Goal: Complete application form

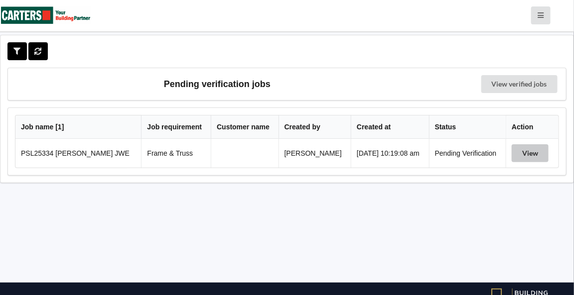
click at [527, 146] on button "View" at bounding box center [529, 153] width 37 height 18
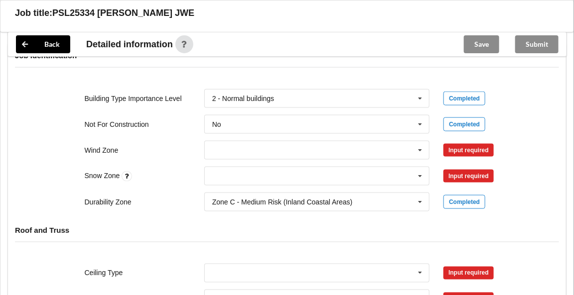
scroll to position [401, 0]
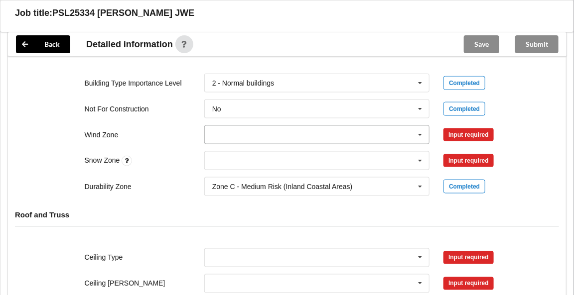
click at [421, 134] on icon at bounding box center [420, 135] width 15 height 18
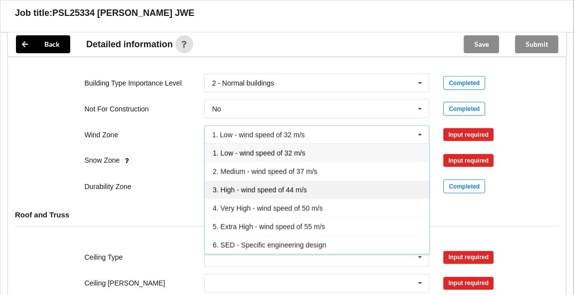
click at [248, 186] on span "3. High - wind speed of 44 m/s" at bounding box center [260, 190] width 94 height 8
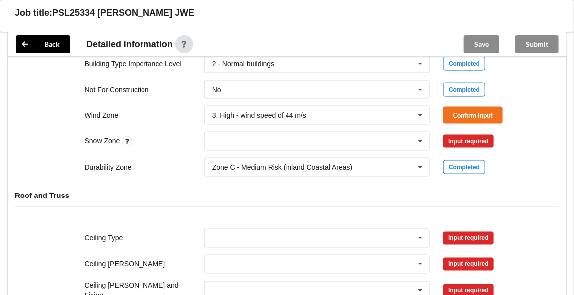
scroll to position [419, 0]
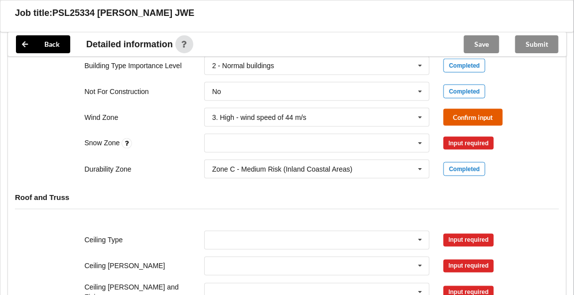
click at [463, 116] on button "Confirm input" at bounding box center [472, 117] width 59 height 16
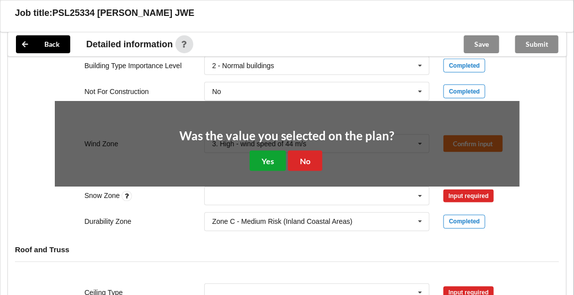
click at [260, 155] on button "Yes" at bounding box center [267, 161] width 36 height 20
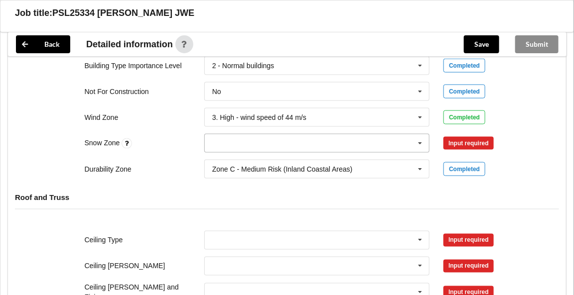
click at [420, 141] on icon at bounding box center [420, 143] width 15 height 18
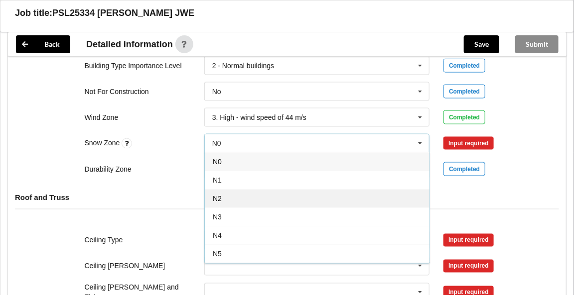
click at [235, 193] on div "N2" at bounding box center [317, 198] width 225 height 18
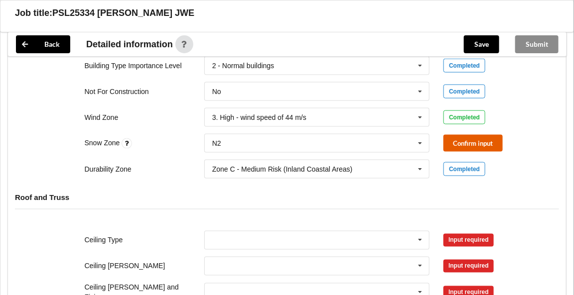
click at [463, 146] on button "Confirm input" at bounding box center [472, 143] width 59 height 16
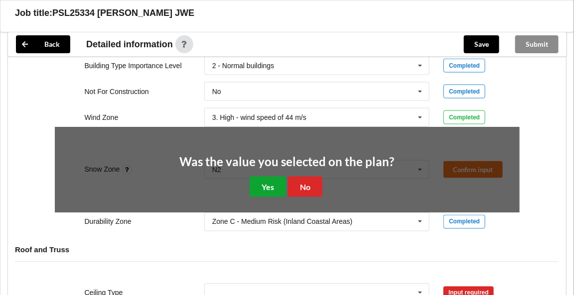
click at [272, 182] on button "Yes" at bounding box center [267, 187] width 36 height 20
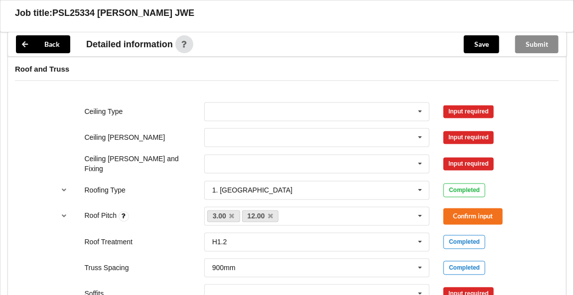
scroll to position [551, 0]
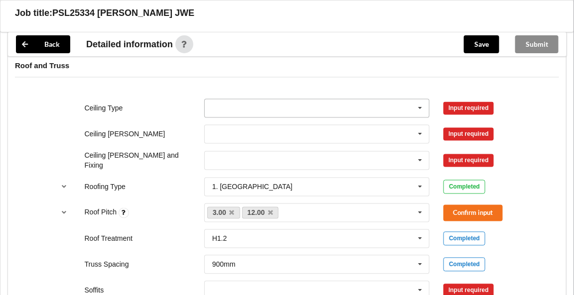
click at [419, 107] on icon at bounding box center [420, 109] width 15 height 18
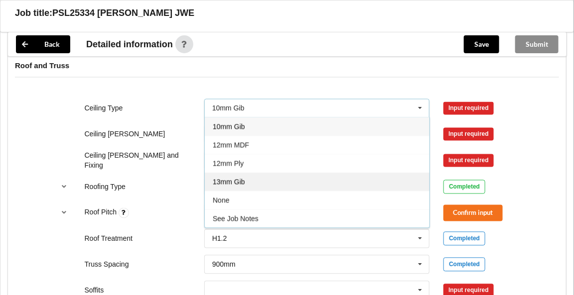
click at [241, 178] on span "13mm Gib" at bounding box center [229, 182] width 32 height 8
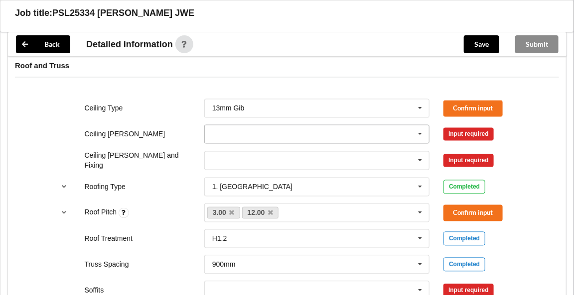
click at [419, 130] on icon at bounding box center [420, 134] width 15 height 18
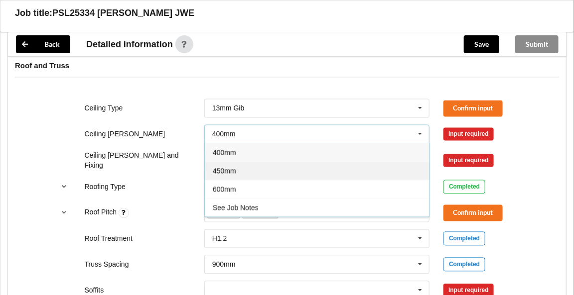
click at [237, 164] on div "450mm" at bounding box center [317, 171] width 225 height 18
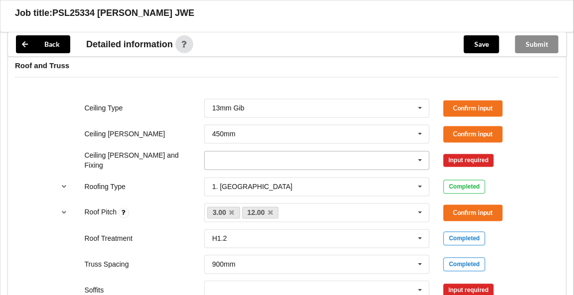
click at [417, 158] on icon at bounding box center [420, 161] width 15 height 18
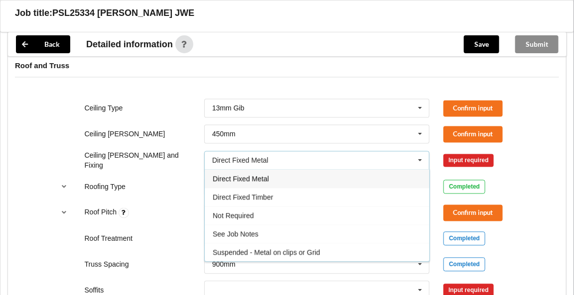
click at [270, 174] on div "Direct Fixed Metal" at bounding box center [317, 179] width 225 height 18
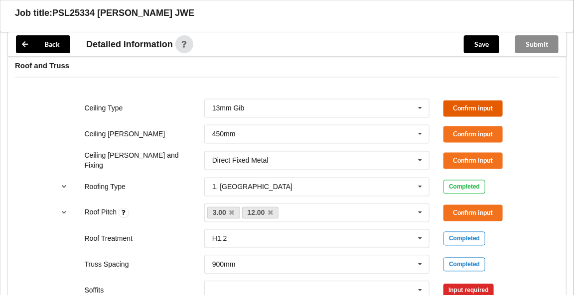
click at [454, 106] on button "Confirm input" at bounding box center [472, 109] width 59 height 16
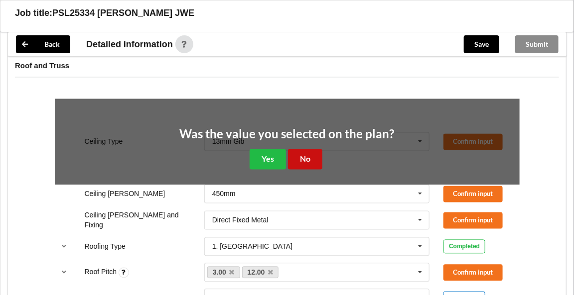
click at [301, 157] on button "No" at bounding box center [305, 159] width 34 height 20
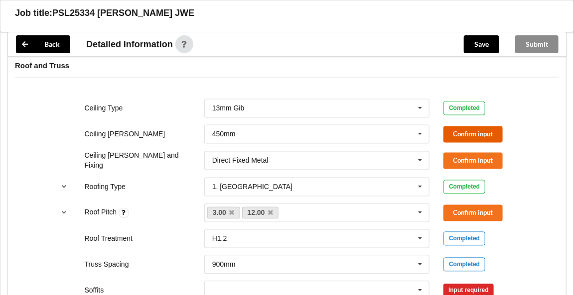
click at [472, 132] on button "Confirm input" at bounding box center [472, 134] width 59 height 16
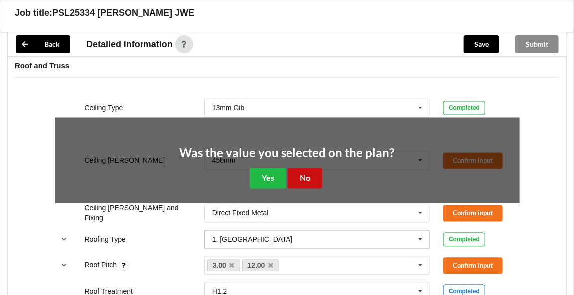
click at [312, 173] on button "No" at bounding box center [305, 178] width 34 height 20
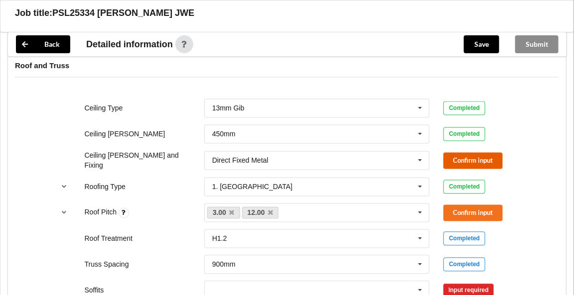
click at [467, 153] on button "Confirm input" at bounding box center [472, 161] width 59 height 16
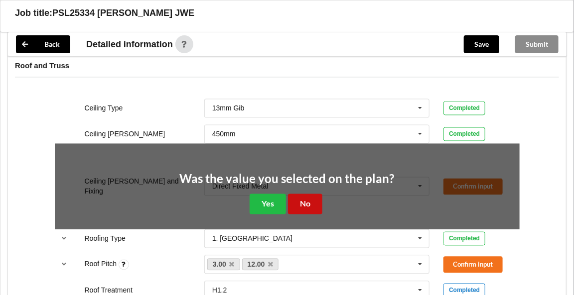
click at [306, 204] on button "No" at bounding box center [305, 204] width 34 height 20
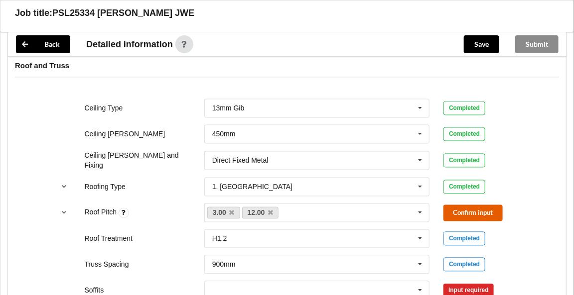
click at [474, 207] on button "Confirm input" at bounding box center [472, 213] width 59 height 16
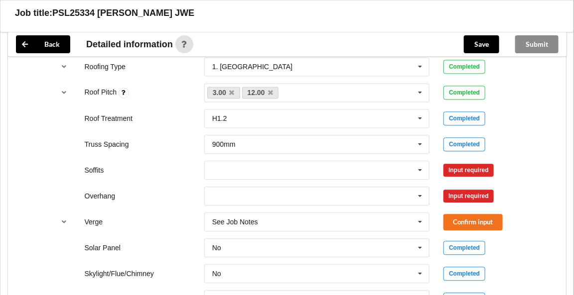
scroll to position [689, 0]
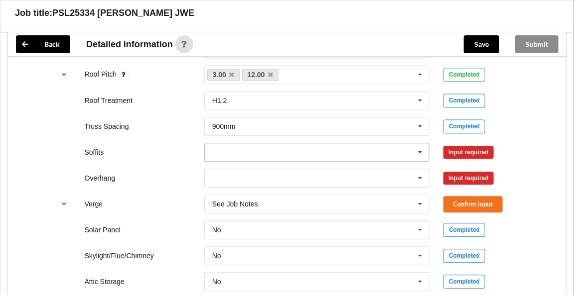
click at [424, 148] on icon at bounding box center [420, 152] width 15 height 18
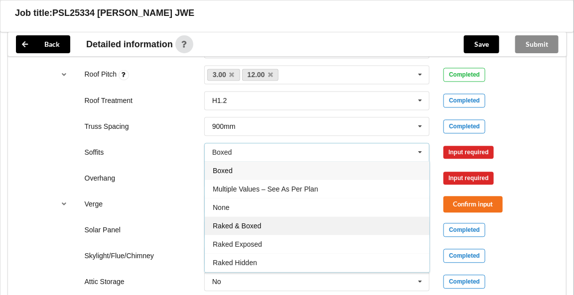
click at [255, 222] on span "Raked & Boxed" at bounding box center [237, 226] width 48 height 8
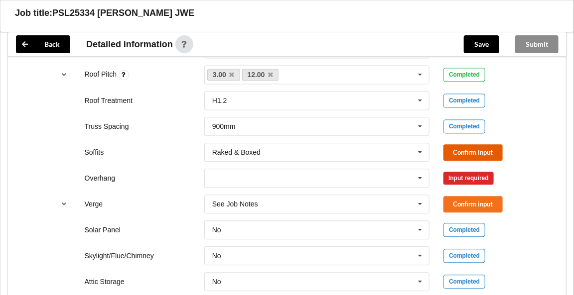
click at [448, 151] on button "Confirm input" at bounding box center [472, 152] width 59 height 16
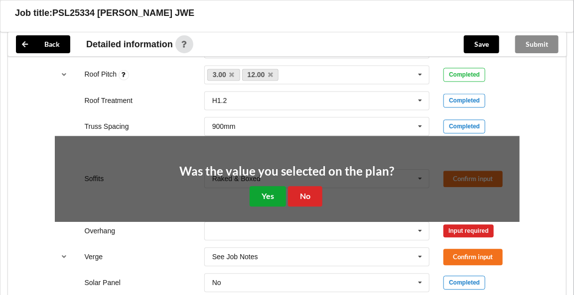
click at [266, 196] on button "Yes" at bounding box center [267, 196] width 36 height 20
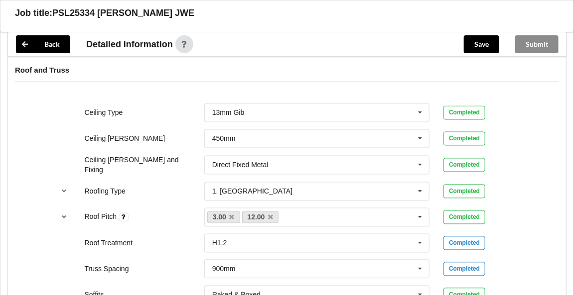
scroll to position [540, 0]
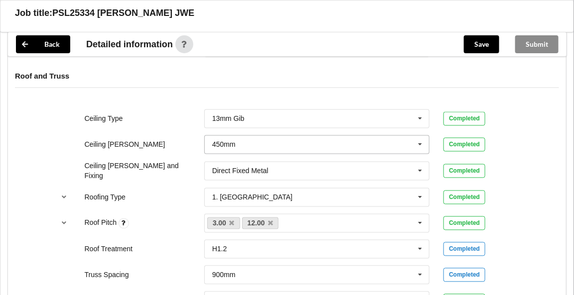
click at [417, 141] on icon at bounding box center [420, 145] width 15 height 18
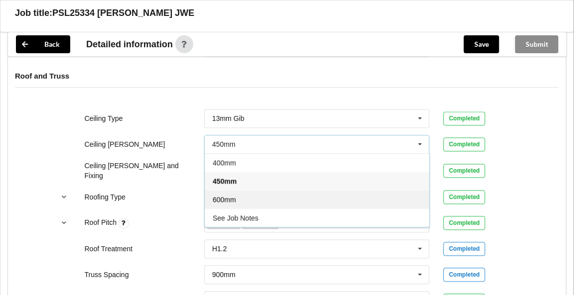
click at [234, 196] on span "600mm" at bounding box center [224, 200] width 23 height 8
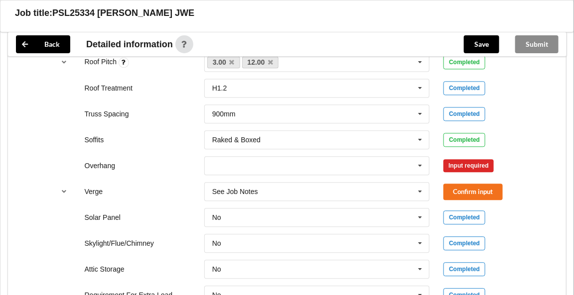
scroll to position [696, 0]
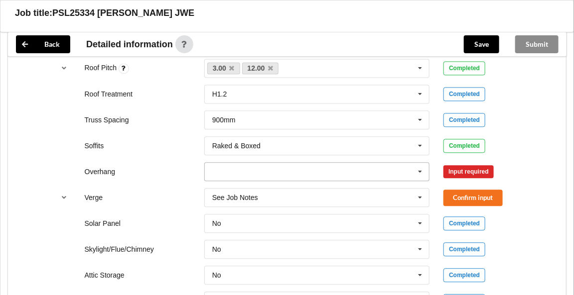
click at [417, 168] on icon at bounding box center [420, 172] width 15 height 18
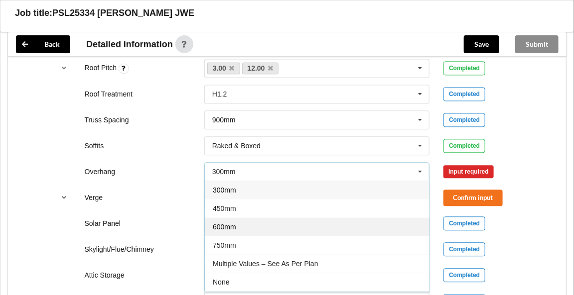
click at [240, 220] on div "600mm" at bounding box center [317, 227] width 225 height 18
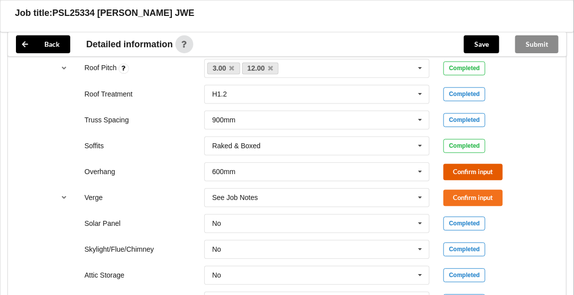
click at [460, 170] on button "Confirm input" at bounding box center [472, 172] width 59 height 16
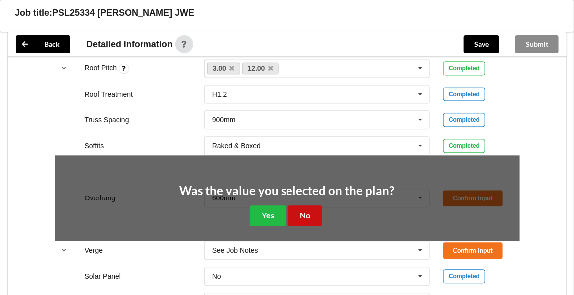
click at [299, 206] on button "No" at bounding box center [305, 216] width 34 height 20
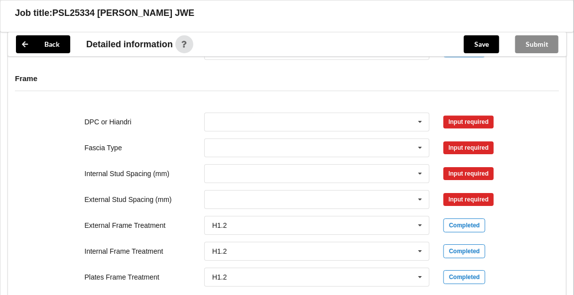
scroll to position [978, 0]
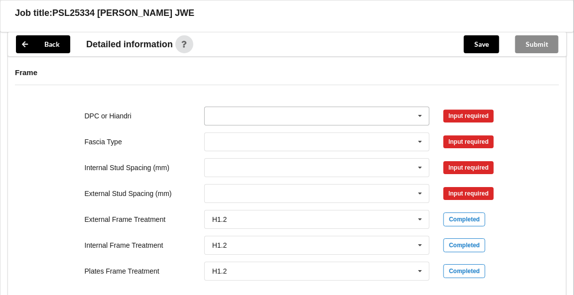
click at [420, 114] on icon at bounding box center [420, 116] width 15 height 18
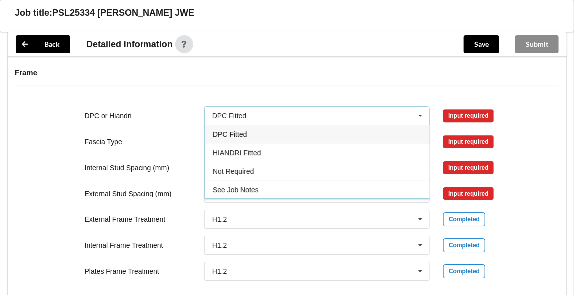
click at [249, 131] on div "DPC Fitted" at bounding box center [317, 134] width 225 height 18
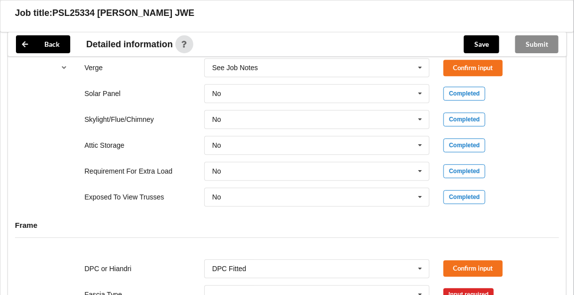
scroll to position [800, 0]
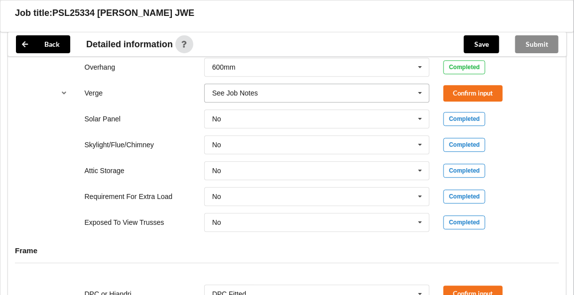
click at [421, 89] on icon at bounding box center [420, 93] width 15 height 18
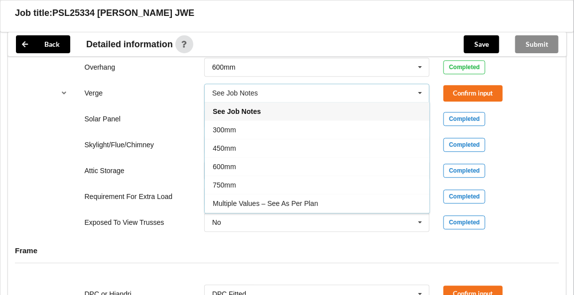
click at [240, 164] on div "600mm" at bounding box center [317, 166] width 225 height 18
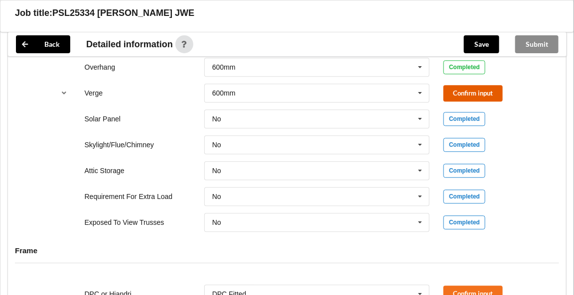
click at [466, 88] on button "Confirm input" at bounding box center [472, 93] width 59 height 16
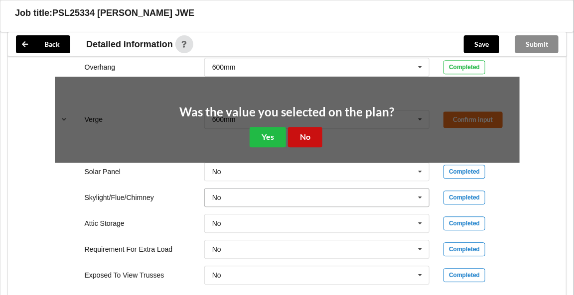
drag, startPoint x: 302, startPoint y: 129, endPoint x: 314, endPoint y: 132, distance: 11.8
click at [302, 130] on button "No" at bounding box center [305, 137] width 34 height 20
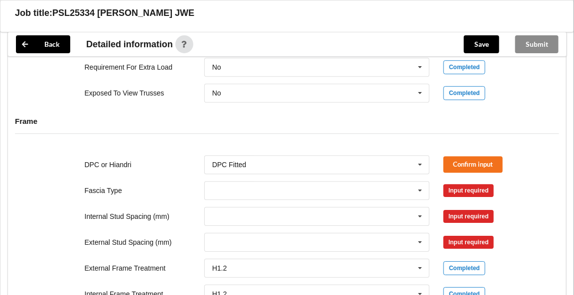
scroll to position [922, 0]
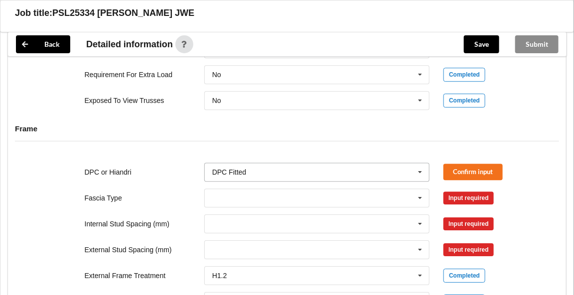
click at [424, 169] on icon at bounding box center [420, 172] width 15 height 18
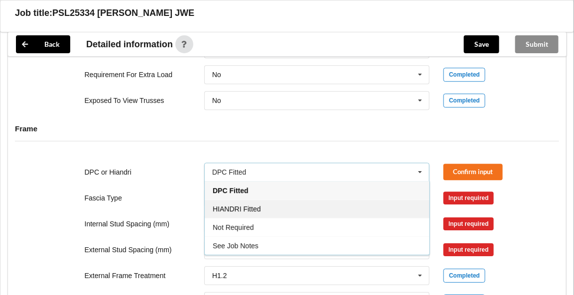
click at [242, 205] on span "HIANDRI Fitted" at bounding box center [237, 209] width 48 height 8
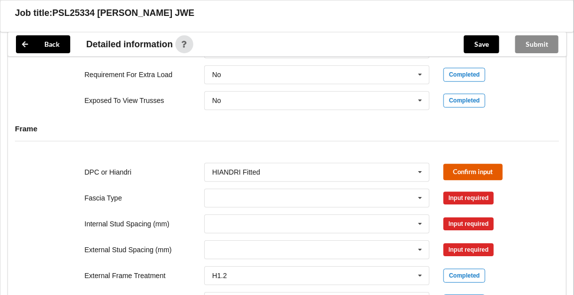
click at [460, 164] on button "Confirm input" at bounding box center [472, 172] width 59 height 16
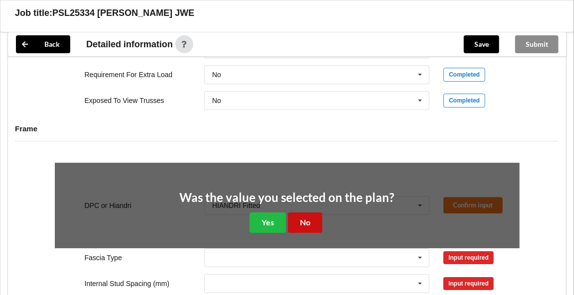
click at [315, 213] on button "No" at bounding box center [305, 223] width 34 height 20
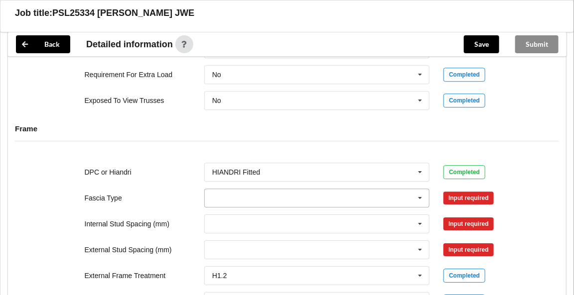
click at [421, 195] on icon at bounding box center [420, 198] width 15 height 18
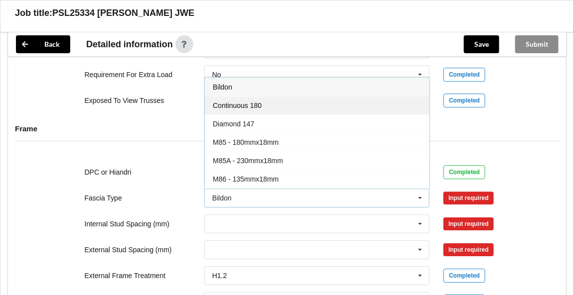
click at [252, 103] on span "Continuous 180" at bounding box center [237, 106] width 49 height 8
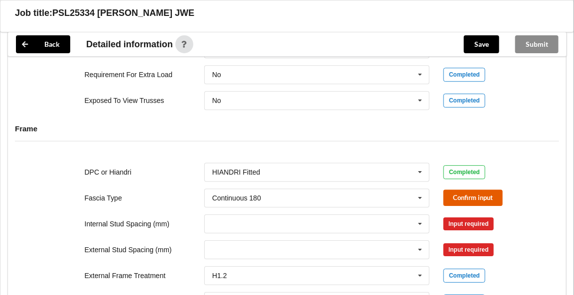
click at [462, 196] on button "Confirm input" at bounding box center [472, 198] width 59 height 16
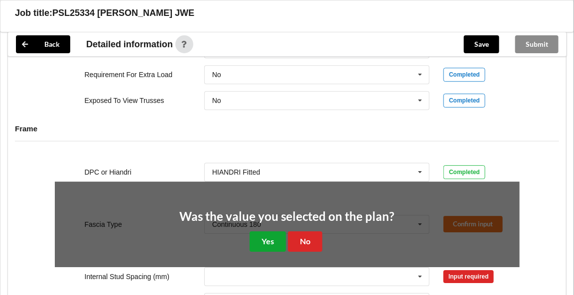
click at [270, 235] on button "Yes" at bounding box center [267, 242] width 36 height 20
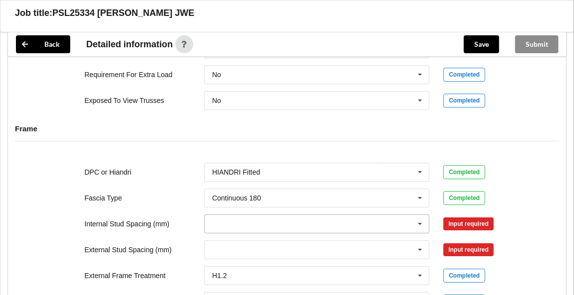
click at [416, 218] on icon at bounding box center [420, 224] width 15 height 18
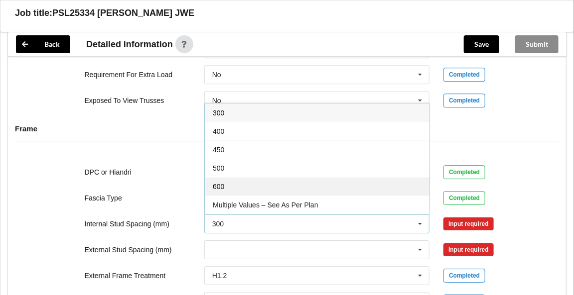
click at [242, 178] on div "600" at bounding box center [317, 186] width 225 height 18
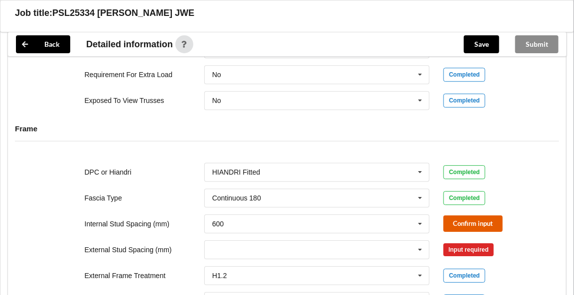
click at [470, 223] on button "Confirm input" at bounding box center [472, 224] width 59 height 16
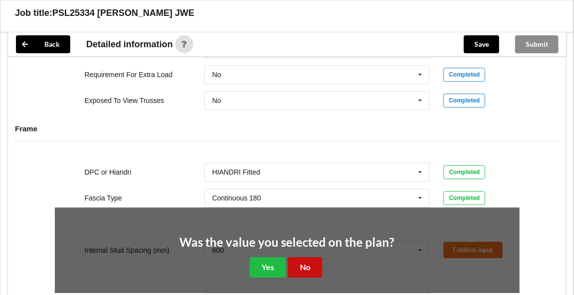
click at [315, 261] on button "No" at bounding box center [305, 267] width 34 height 20
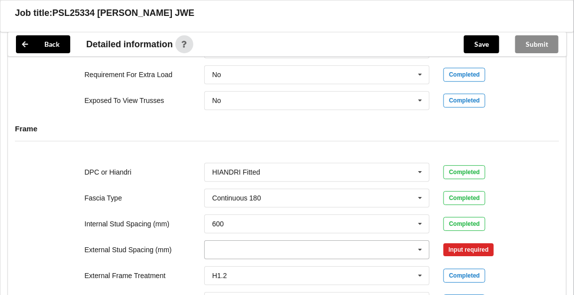
click at [418, 245] on icon at bounding box center [420, 250] width 15 height 18
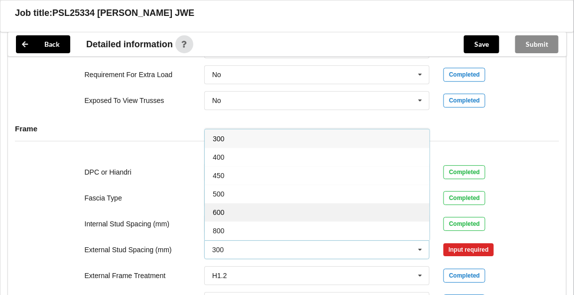
click at [248, 209] on div "600" at bounding box center [317, 212] width 225 height 18
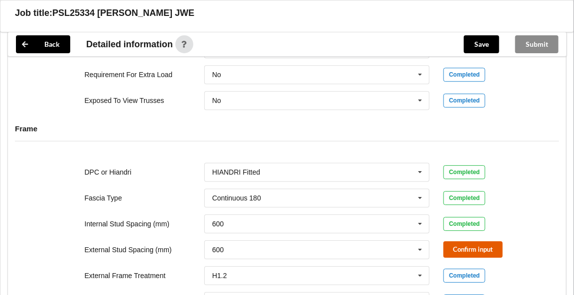
click at [466, 246] on button "Confirm input" at bounding box center [472, 249] width 59 height 16
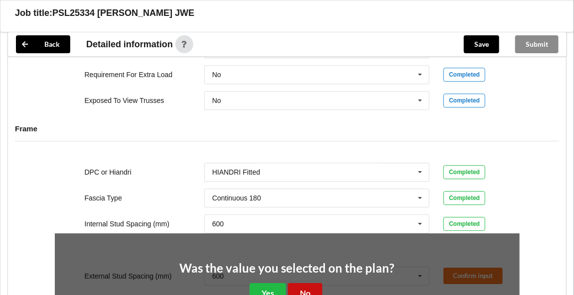
click at [306, 284] on button "No" at bounding box center [305, 293] width 34 height 20
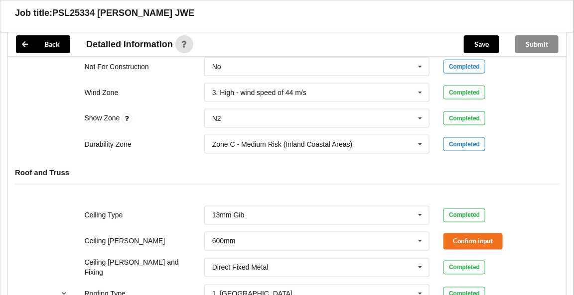
scroll to position [438, 0]
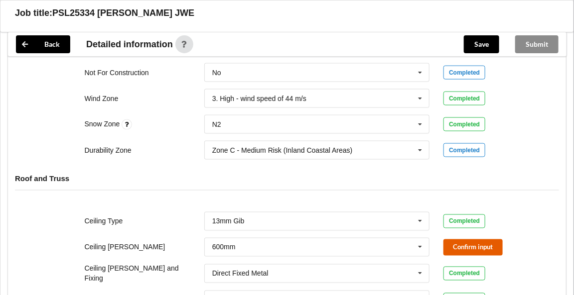
click at [465, 243] on button "Confirm input" at bounding box center [472, 247] width 59 height 16
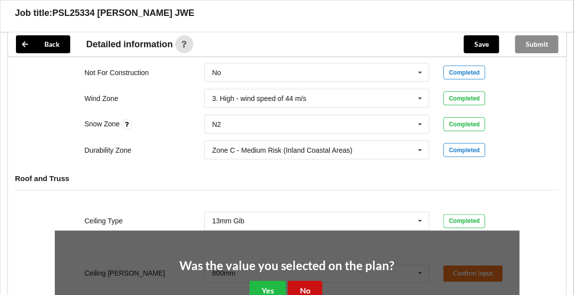
click at [313, 285] on button "No" at bounding box center [305, 291] width 34 height 20
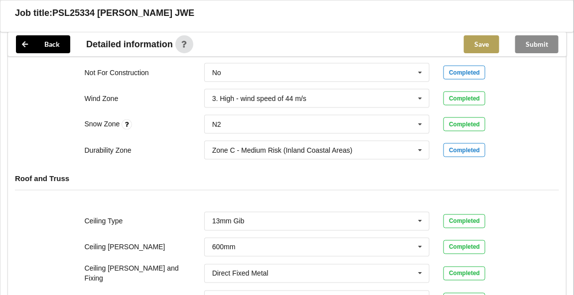
click at [481, 44] on button "Save" at bounding box center [481, 44] width 35 height 18
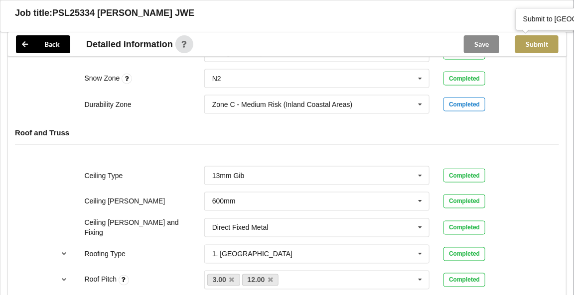
click at [543, 41] on button "Submit" at bounding box center [536, 44] width 43 height 18
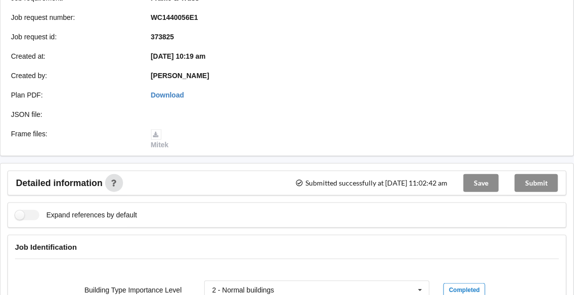
scroll to position [0, 0]
